Goal: Find specific page/section: Find specific page/section

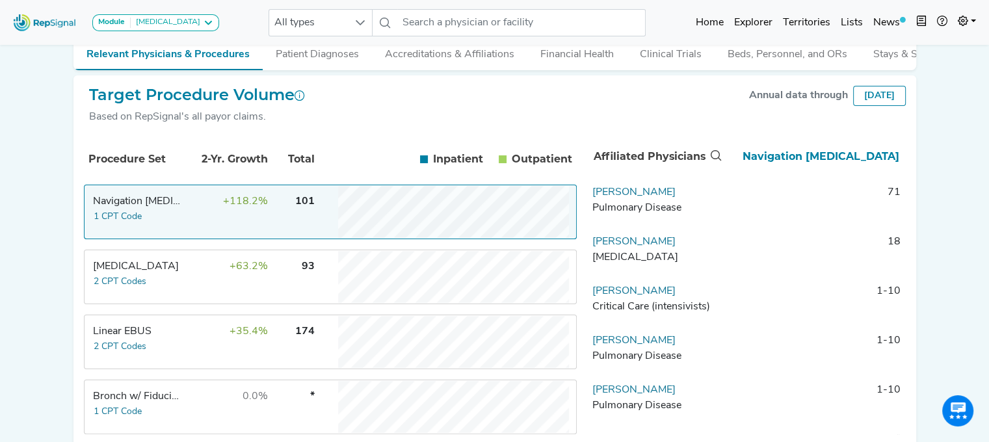
scroll to position [269, 0]
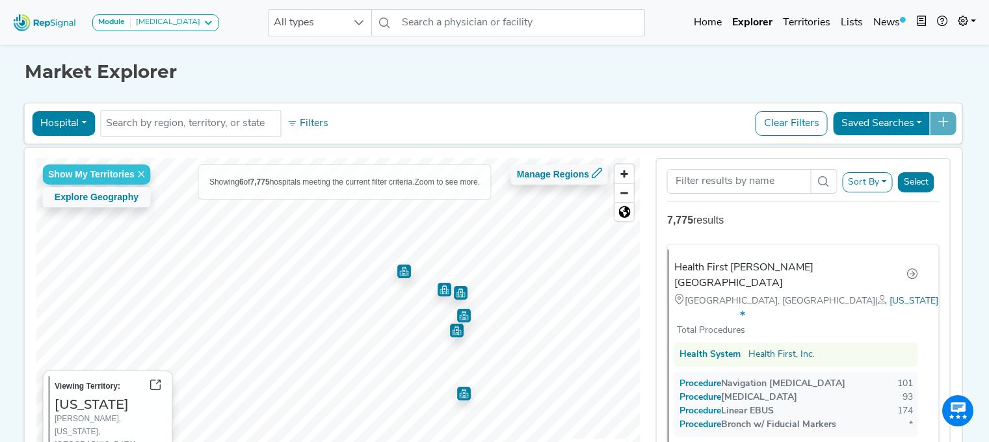
scroll to position [88, 0]
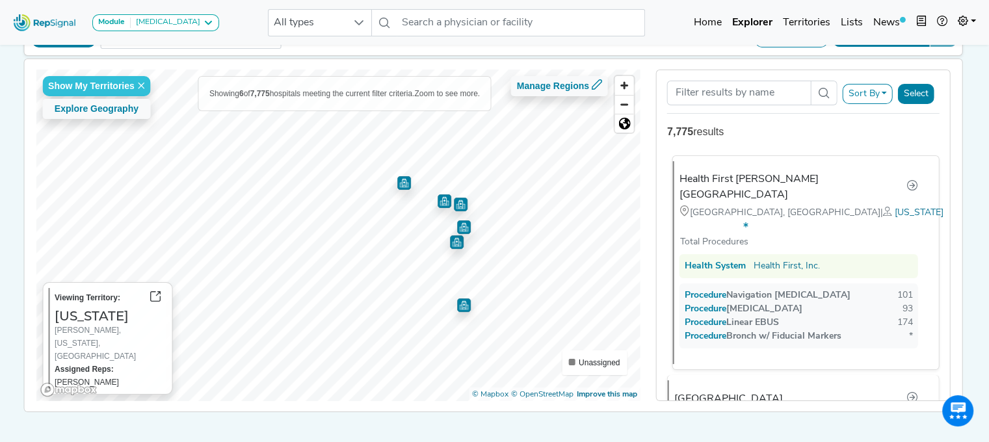
click at [758, 254] on div "Health System Health First, Inc." at bounding box center [799, 266] width 239 height 24
